Goal: Information Seeking & Learning: Learn about a topic

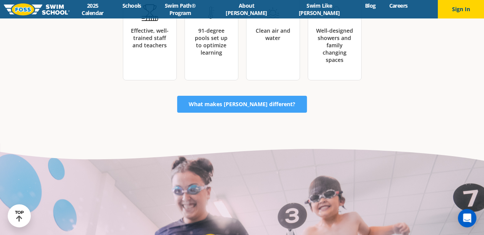
scroll to position [1194, 0]
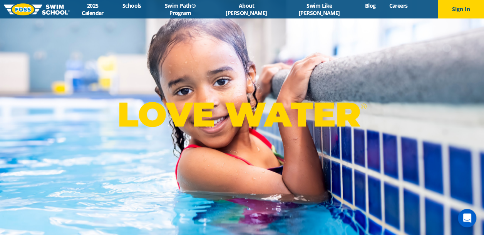
click at [471, 52] on div "LOVE WATER ®" at bounding box center [242, 117] width 484 height 235
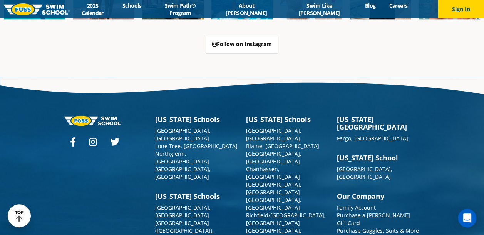
scroll to position [1900, 0]
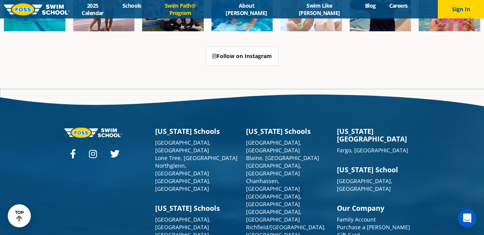
click at [212, 12] on link "Swim Path® Program" at bounding box center [180, 9] width 64 height 15
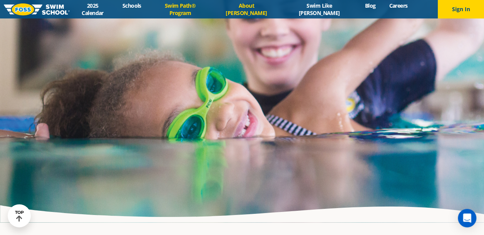
scroll to position [1836, 0]
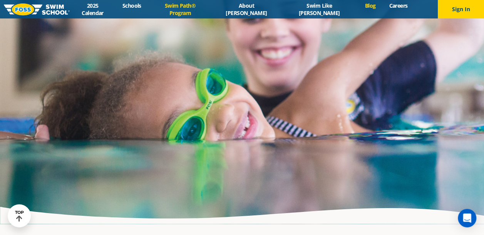
click at [358, 8] on link "Blog" at bounding box center [370, 5] width 24 height 7
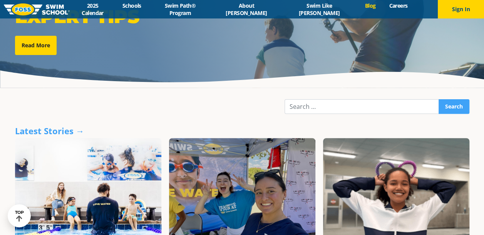
click at [313, 120] on div "Featured Story Water Safety for Open Water: 10 Expert Tips Read More" at bounding box center [242, 101] width 484 height 357
click at [311, 107] on input "Search" at bounding box center [362, 106] width 154 height 15
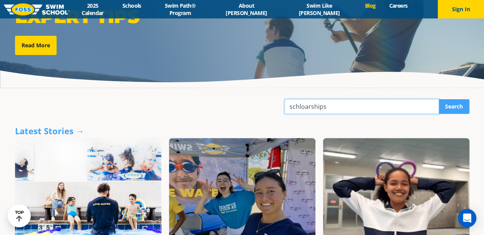
type input "schloarships"
click at [439, 99] on input "Search" at bounding box center [454, 106] width 31 height 15
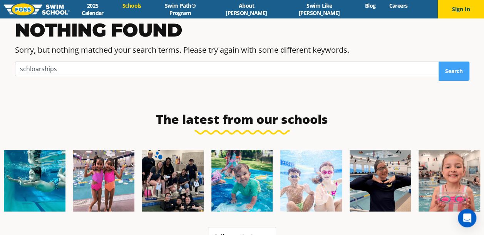
click at [148, 8] on link "Schools" at bounding box center [132, 5] width 32 height 7
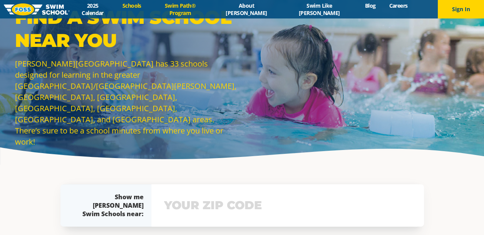
click at [201, 12] on link "Swim Path® Program" at bounding box center [180, 9] width 64 height 15
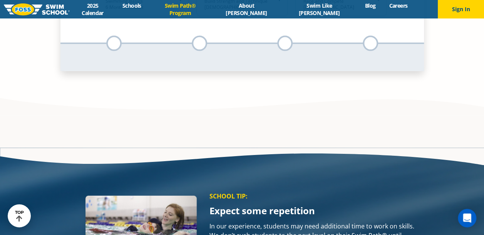
scroll to position [732, 0]
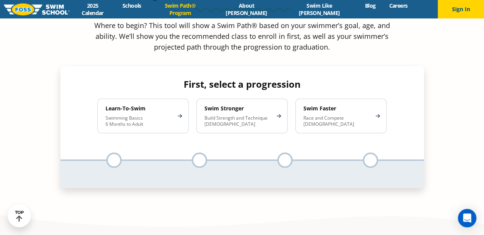
click at [54, 8] on img at bounding box center [37, 9] width 66 height 12
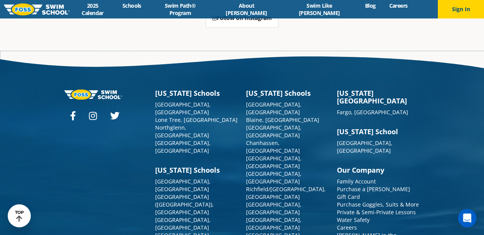
scroll to position [1939, 0]
